Goal: Task Accomplishment & Management: Complete application form

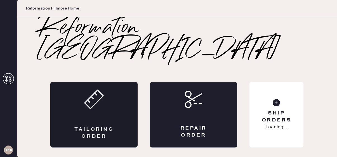
click at [97, 87] on div "Tailoring Order" at bounding box center [93, 114] width 87 height 65
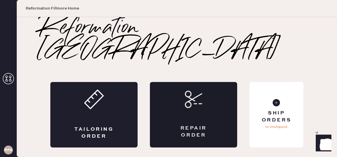
click at [185, 89] on div "Repair Order" at bounding box center [193, 114] width 87 height 65
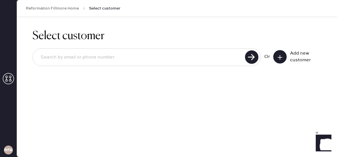
click at [116, 60] on input at bounding box center [139, 57] width 207 height 13
click at [279, 59] on icon at bounding box center [280, 58] width 6 height 6
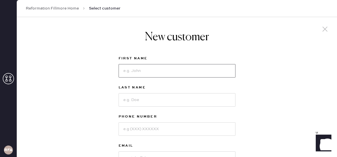
click at [153, 73] on input at bounding box center [177, 70] width 117 height 13
type input "[PERSON_NAME]"
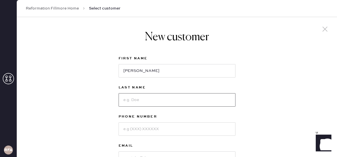
click at [143, 102] on input at bounding box center [177, 99] width 117 height 13
type input "[PERSON_NAME]"
click at [152, 130] on input at bounding box center [177, 128] width 117 height 13
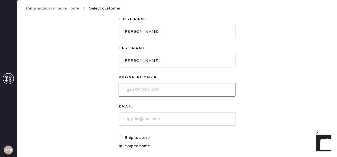
scroll to position [40, 0]
click at [129, 121] on input at bounding box center [177, 118] width 117 height 13
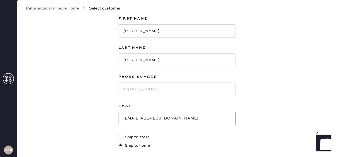
type input "[EMAIL_ADDRESS][DOMAIN_NAME]"
click at [146, 96] on div "Phone Number" at bounding box center [177, 88] width 117 height 29
click at [149, 88] on input at bounding box center [177, 89] width 117 height 13
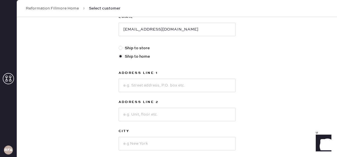
scroll to position [135, 0]
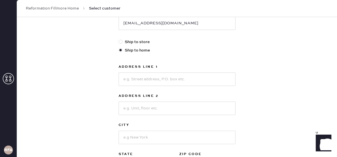
type input "6502962360"
click at [157, 82] on input at bounding box center [177, 78] width 117 height 13
type input "[STREET_ADDRESS]"
click at [159, 110] on input at bounding box center [177, 108] width 117 height 13
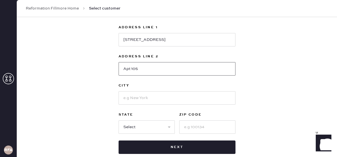
scroll to position [182, 0]
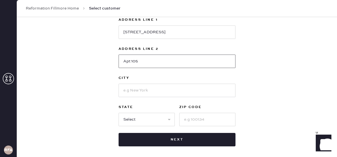
type input "Apt 105"
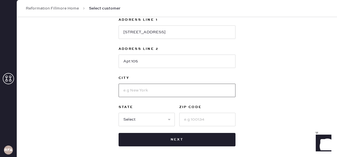
click at [139, 93] on input at bounding box center [177, 90] width 117 height 13
type input "SF"
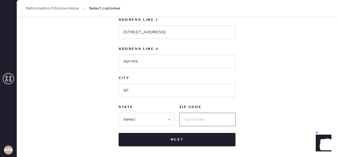
click at [211, 124] on input at bounding box center [207, 119] width 56 height 13
type input "94123"
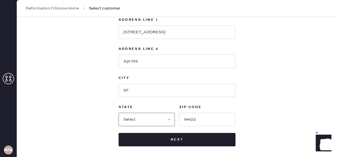
click at [141, 119] on select "Select AK AL AR AZ CA CO CT [GEOGRAPHIC_DATA] DE FL [GEOGRAPHIC_DATA] HI [GEOGR…" at bounding box center [147, 119] width 56 height 13
select select "CA"
click at [119, 113] on select "Select AK AL AR AZ CA CO CT [GEOGRAPHIC_DATA] DE FL [GEOGRAPHIC_DATA] HI [GEOGR…" at bounding box center [147, 119] width 56 height 13
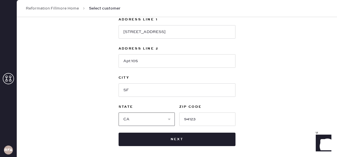
scroll to position [207, 0]
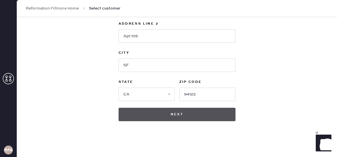
click at [189, 113] on button "Next" at bounding box center [177, 114] width 117 height 13
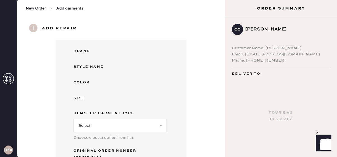
scroll to position [130, 0]
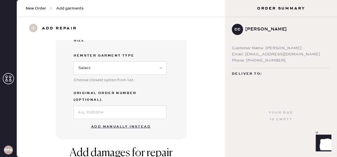
click at [133, 121] on button "Add manually instead" at bounding box center [121, 126] width 66 height 11
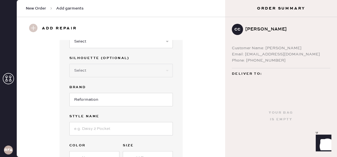
scroll to position [7, 0]
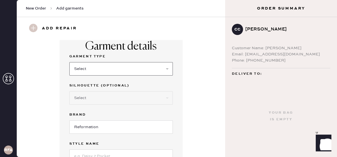
click at [116, 71] on select "Select Basic Skirt Jeans Leggings Pants Shorts Basic Sleeved Dress Basic Sleeve…" at bounding box center [120, 68] width 103 height 13
select select "2"
click at [69, 62] on select "Select Basic Skirt Jeans Leggings Pants Shorts Basic Sleeved Dress Basic Sleeve…" at bounding box center [120, 68] width 103 height 13
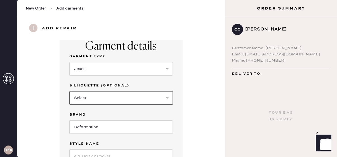
click at [113, 96] on select "Select Shorts Cropped Flare Boot Cut Straight Skinny Other" at bounding box center [120, 97] width 103 height 13
select select "5"
click at [69, 91] on select "Select Shorts Cropped Flare Boot Cut Straight Skinny Other" at bounding box center [120, 97] width 103 height 13
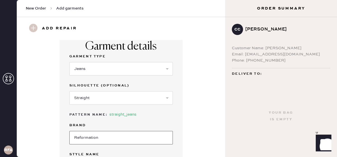
click at [118, 140] on input "Reformation" at bounding box center [120, 137] width 103 height 13
type input "Reformation"
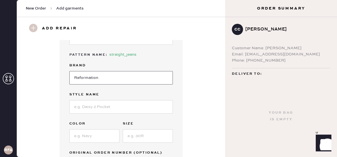
scroll to position [67, 0]
click at [101, 105] on input at bounding box center [120, 106] width 103 height 13
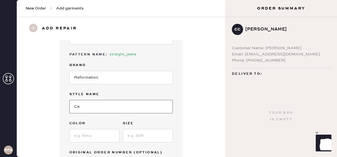
type input "C"
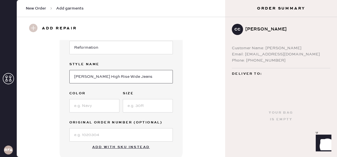
scroll to position [109, 0]
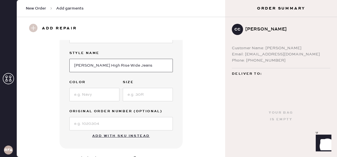
type input "[PERSON_NAME] High Rise Wide Jeans"
click at [88, 95] on input at bounding box center [94, 94] width 50 height 13
type input "[US_STATE]"
click at [141, 95] on input at bounding box center [148, 94] width 50 height 13
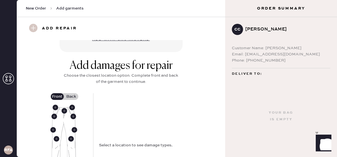
scroll to position [205, 0]
type input "29"
click at [64, 109] on use at bounding box center [65, 111] width 6 height 6
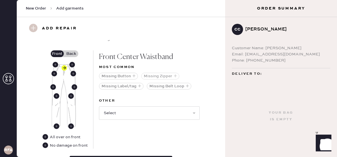
scroll to position [249, 0]
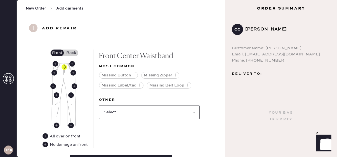
click at [163, 114] on select "Select Broken / Ripped Hem Broken Beads Broken Belt Loop Broken Button Broken E…" at bounding box center [149, 111] width 101 height 13
select select "1740"
click at [99, 105] on select "Select Broken / Ripped Hem Broken Beads Broken Belt Loop Broken Button Broken E…" at bounding box center [149, 111] width 101 height 13
select select
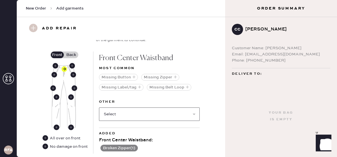
scroll to position [240, 0]
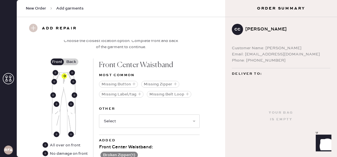
click at [73, 60] on label "Back" at bounding box center [71, 61] width 14 height 7
click at [71, 62] on input "Back" at bounding box center [71, 62] width 0 height 0
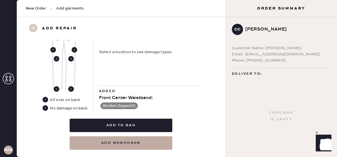
scroll to position [286, 0]
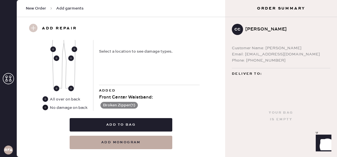
click at [46, 107] on use at bounding box center [46, 108] width 6 height 6
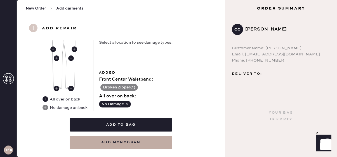
scroll to position [298, 0]
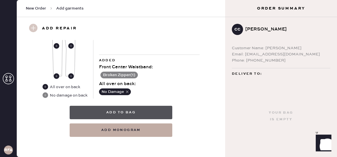
click at [143, 112] on button "Add to bag" at bounding box center [121, 112] width 103 height 13
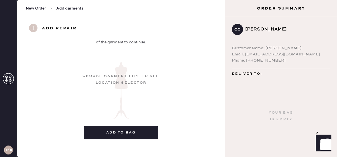
scroll to position [118, 0]
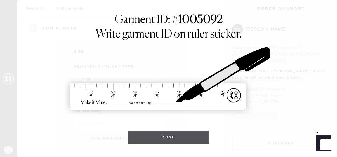
click at [194, 138] on button "Done" at bounding box center [168, 137] width 81 height 13
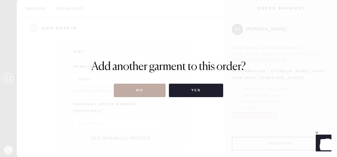
click at [150, 94] on button "No" at bounding box center [140, 90] width 52 height 13
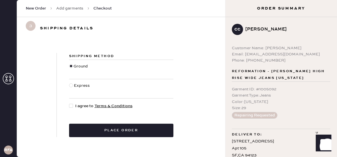
click at [72, 106] on div at bounding box center [71, 106] width 4 height 4
click at [69, 103] on input "I agree to Terms & Conditions" at bounding box center [69, 103] width 0 height 0
checkbox input "true"
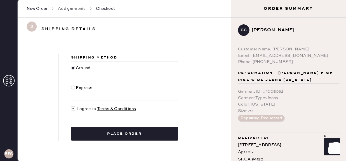
scroll to position [7, 0]
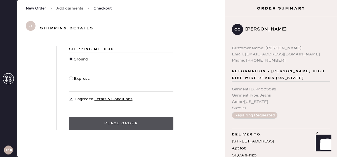
click at [147, 124] on button "Place order" at bounding box center [121, 123] width 104 height 13
